Goal: Information Seeking & Learning: Learn about a topic

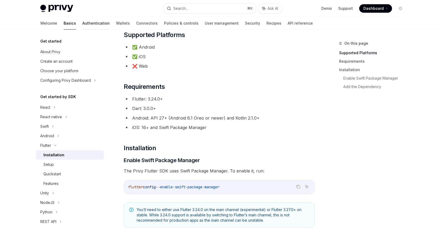
click at [82, 22] on link "Authentication" at bounding box center [95, 23] width 27 height 13
type textarea "*"
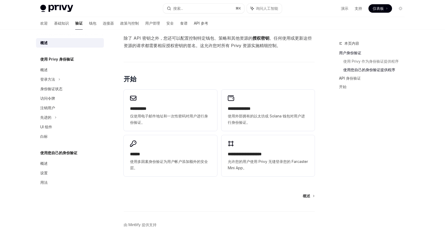
scroll to position [350, 0]
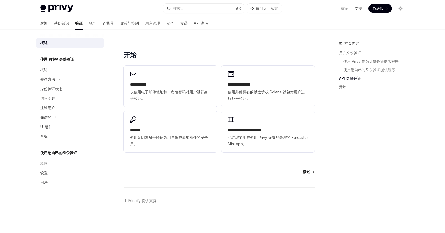
click at [309, 171] on font "概述" at bounding box center [306, 172] width 7 height 5
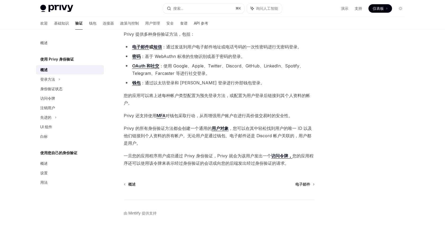
scroll to position [44, 0]
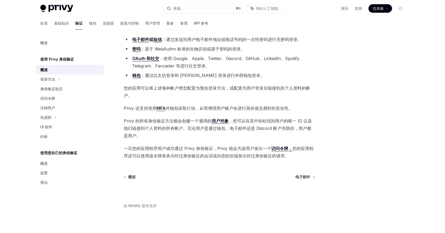
click at [166, 23] on font "安全" at bounding box center [169, 23] width 7 height 5
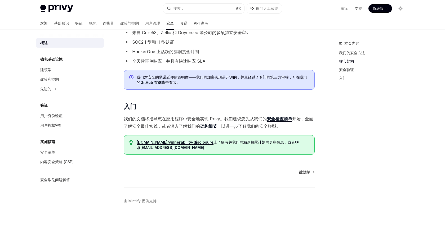
scroll to position [299, 0]
click at [305, 172] on font "建筑学" at bounding box center [304, 172] width 11 height 5
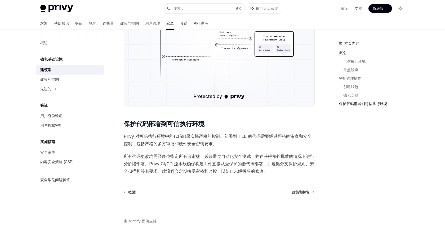
scroll to position [893, 0]
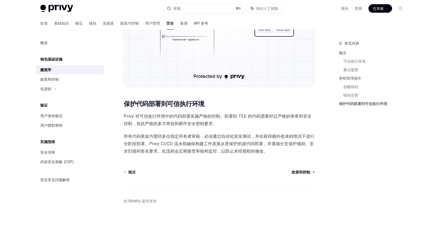
click at [303, 172] on font "政策和控制" at bounding box center [301, 172] width 19 height 5
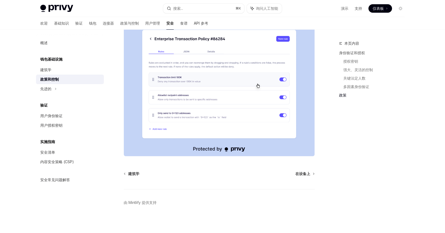
scroll to position [574, 0]
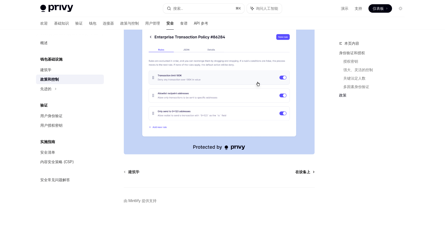
click at [305, 173] on font "在设备上" at bounding box center [302, 172] width 15 height 5
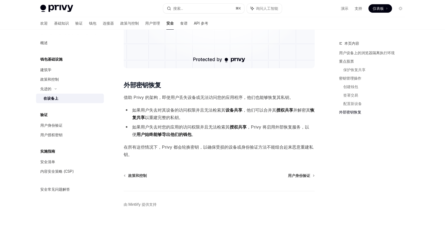
scroll to position [1249, 0]
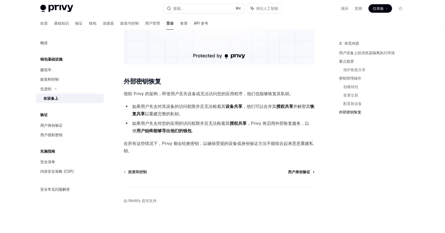
click at [302, 173] on font "用户身份验证" at bounding box center [299, 172] width 22 height 5
type textarea "*"
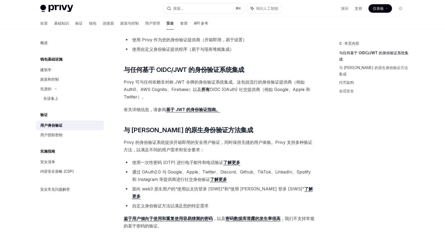
scroll to position [65, 0]
